Goal: Task Accomplishment & Management: Manage account settings

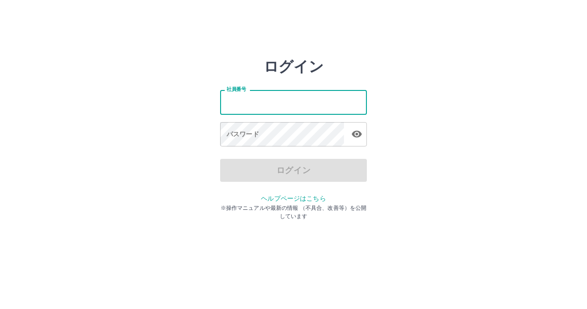
type input "*******"
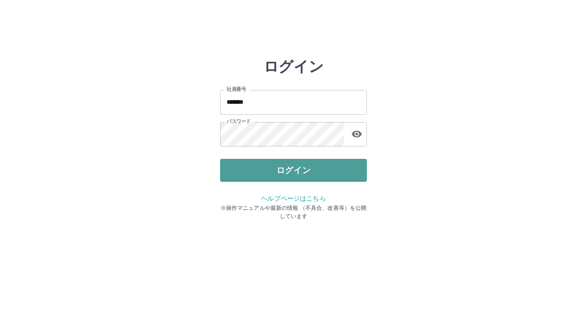
click at [279, 171] on button "ログイン" at bounding box center [293, 170] width 147 height 23
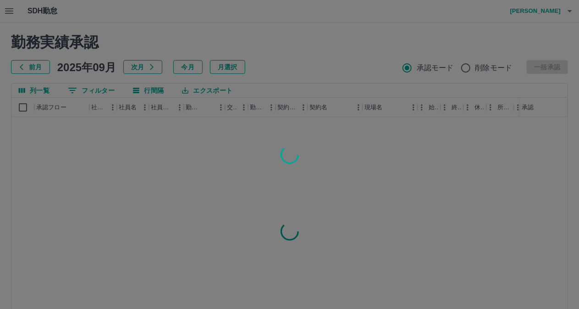
click at [404, 199] on div at bounding box center [289, 154] width 579 height 309
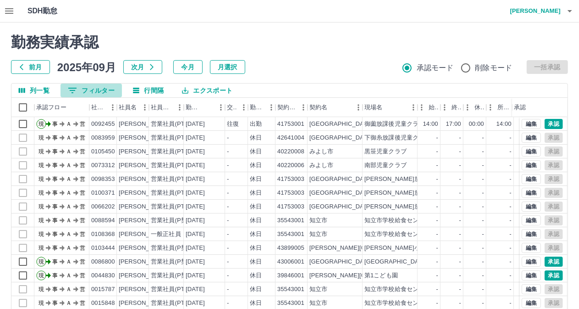
click at [76, 87] on icon "フィルター表示" at bounding box center [72, 90] width 11 height 11
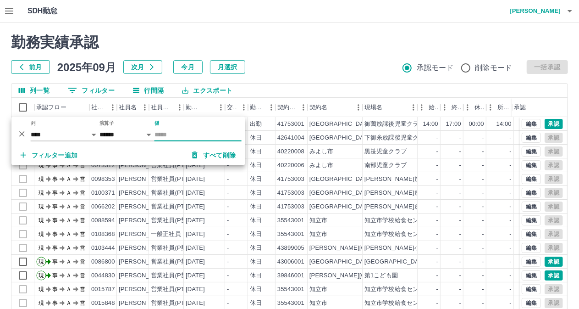
click at [172, 136] on input "値" at bounding box center [198, 134] width 87 height 13
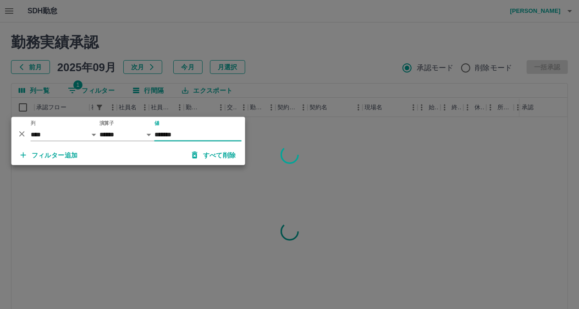
type input "*******"
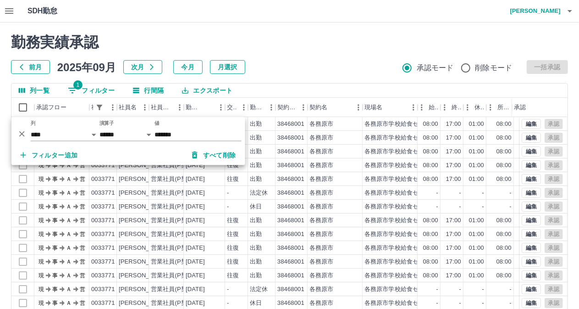
click at [318, 64] on div "前月 2025年09月 次月 今月 月選択 承認モード 削除モード 一括承認" at bounding box center [289, 67] width 557 height 14
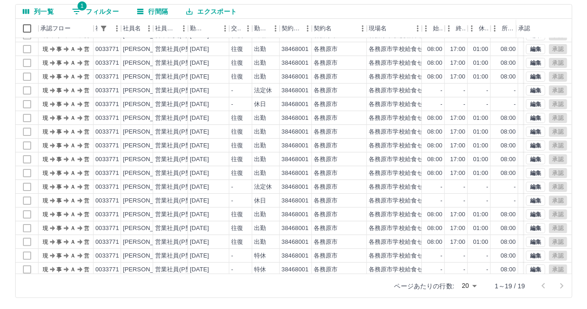
scroll to position [33, 0]
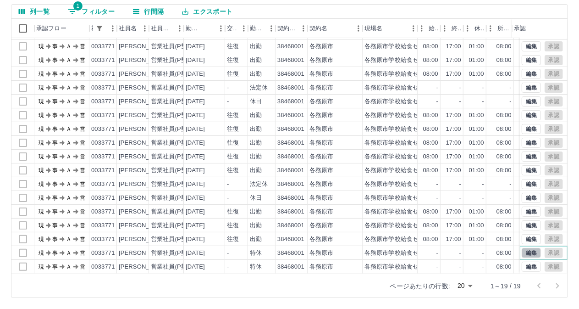
click at [525, 248] on button "編集" at bounding box center [531, 253] width 19 height 10
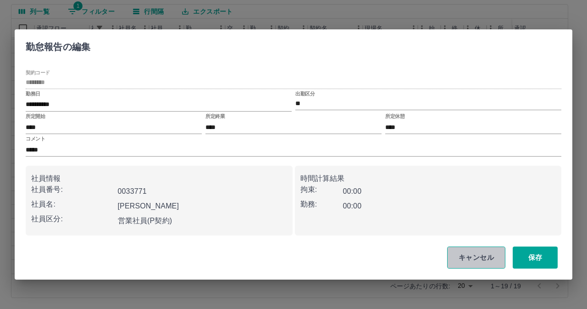
click at [468, 262] on button "キャンセル" at bounding box center [476, 257] width 58 height 22
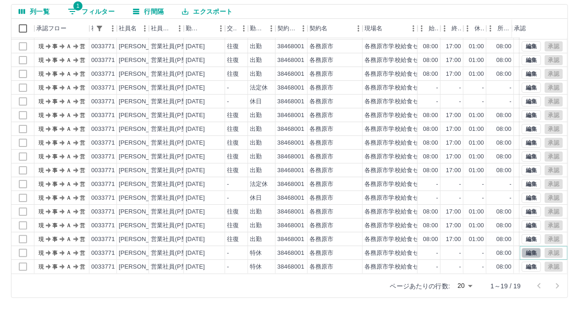
click at [522, 248] on button "編集" at bounding box center [531, 253] width 19 height 10
